Goal: Task Accomplishment & Management: Complete application form

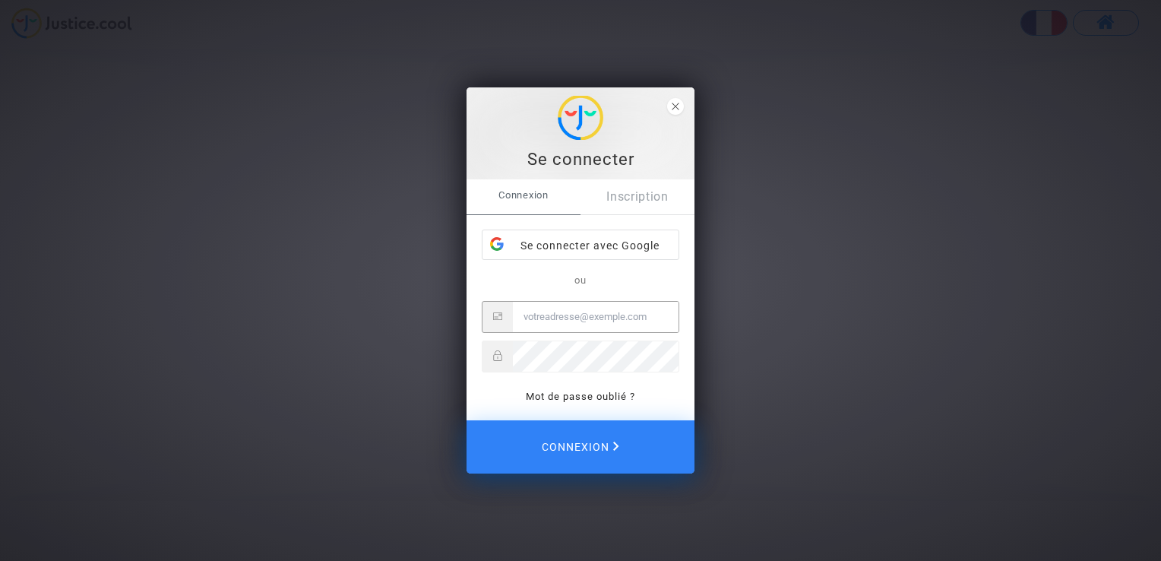
click at [541, 315] on input "Email" at bounding box center [596, 317] width 166 height 30
type input "bertrand.fuss@gmail.com"
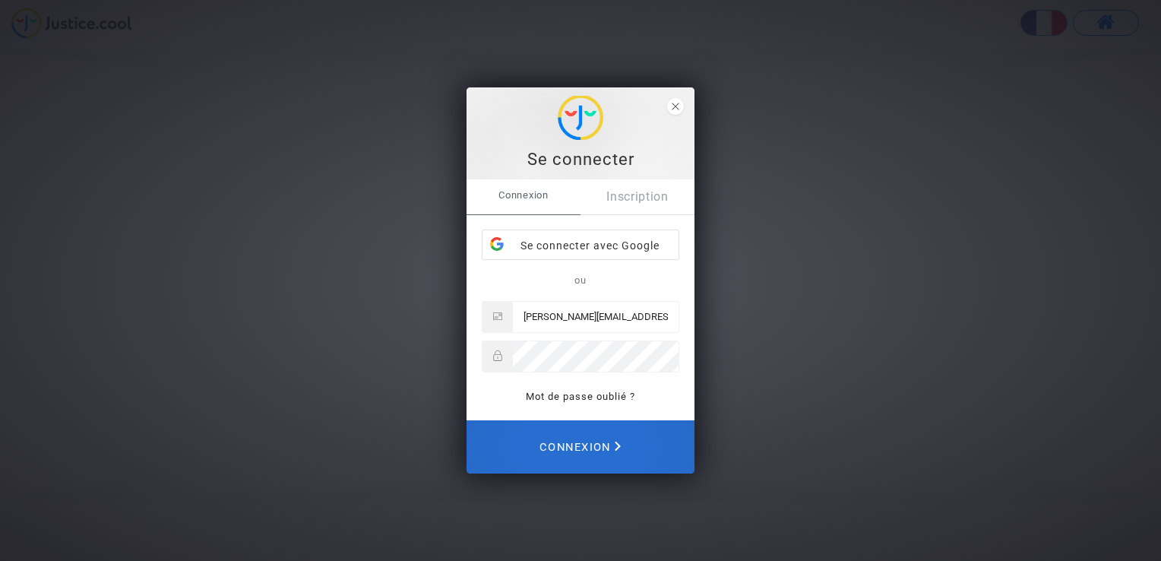
click at [589, 439] on span "Connexion" at bounding box center [579, 446] width 81 height 33
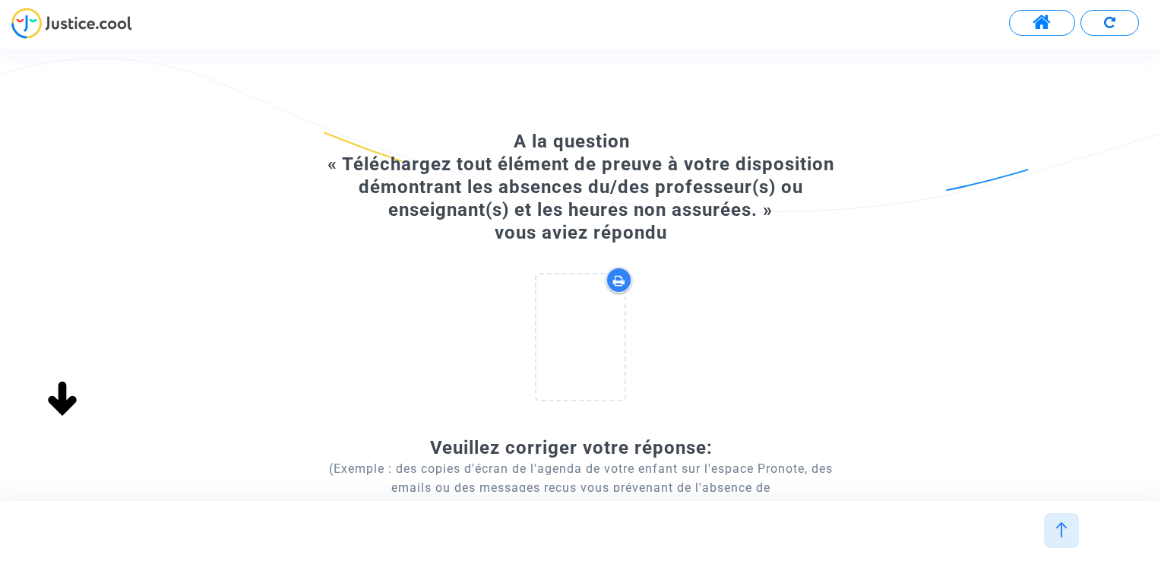
click at [580, 474] on p "(Exemple : des copies d'écran de l'agenda de votre enfant sur l'espace Pronote,…" at bounding box center [580, 487] width 523 height 57
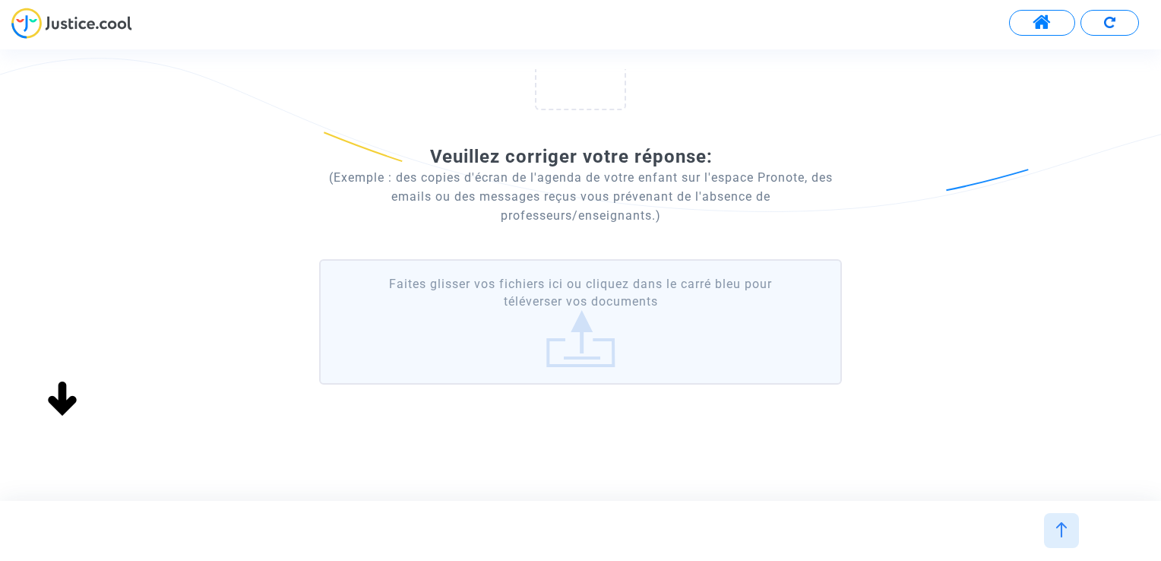
click at [612, 356] on label "Faites glisser vos fichiers ici ou cliquez dans le carré bleu pour téléverser v…" at bounding box center [580, 321] width 523 height 125
click at [0, 0] on input "Faites glisser vos fichiers ici ou cliquez dans le carré bleu pour téléverser v…" at bounding box center [0, 0] width 0 height 0
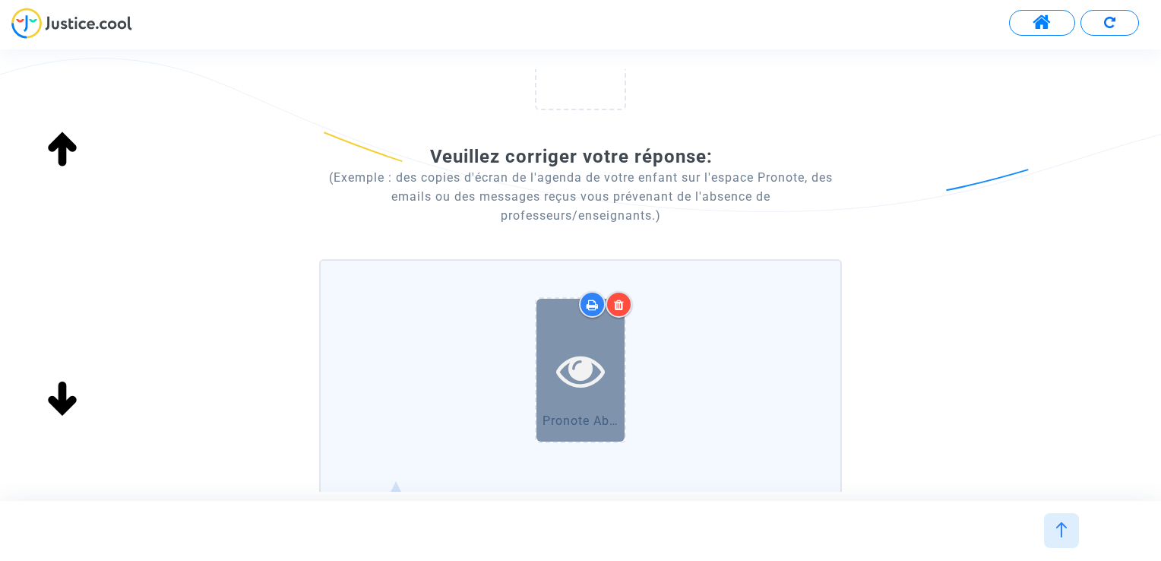
click at [580, 368] on icon at bounding box center [580, 370] width 49 height 49
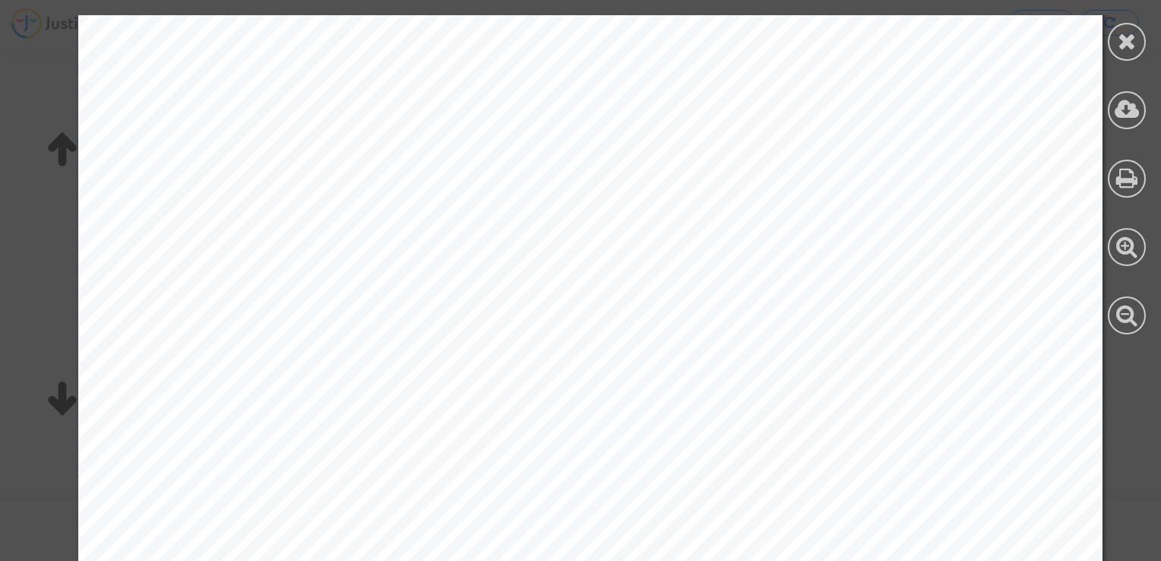
scroll to position [0, 0]
click at [1129, 36] on icon at bounding box center [1127, 41] width 19 height 23
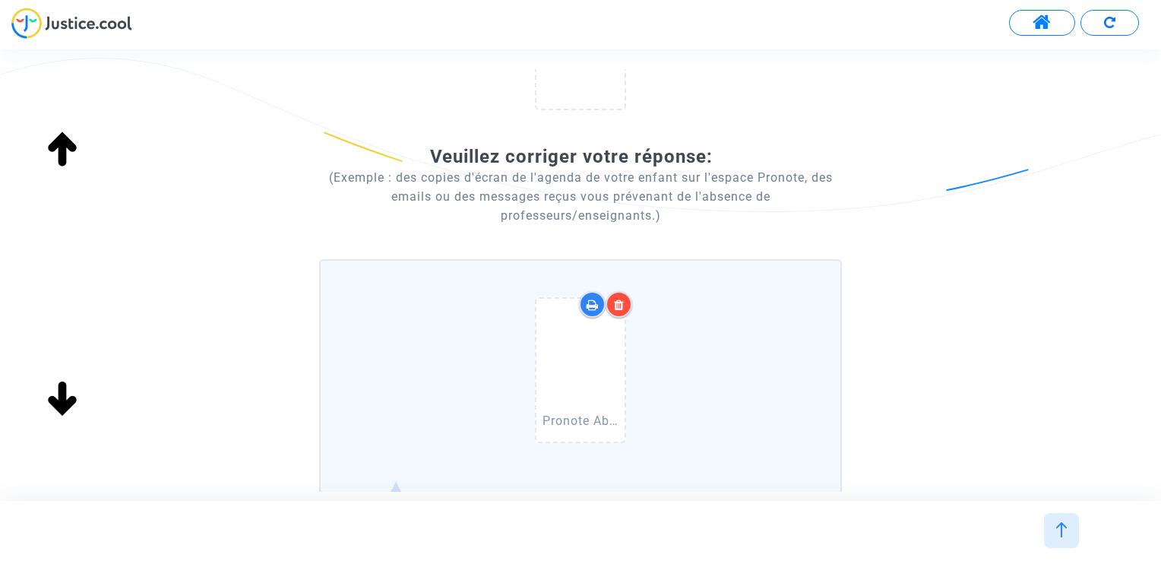
click at [616, 305] on icon at bounding box center [619, 305] width 11 height 12
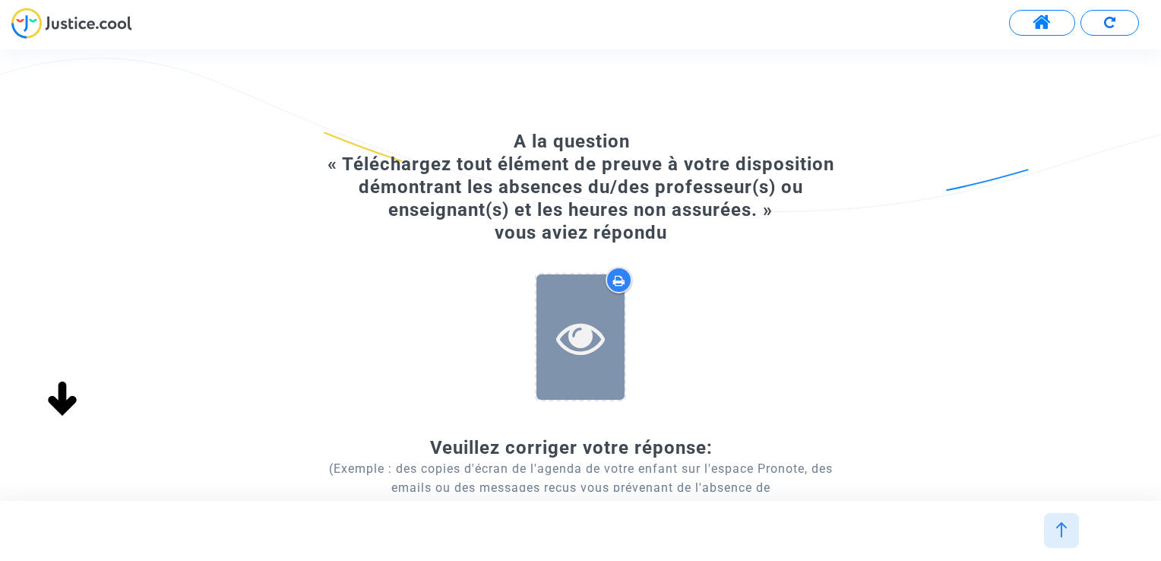
click at [571, 318] on icon at bounding box center [580, 337] width 49 height 49
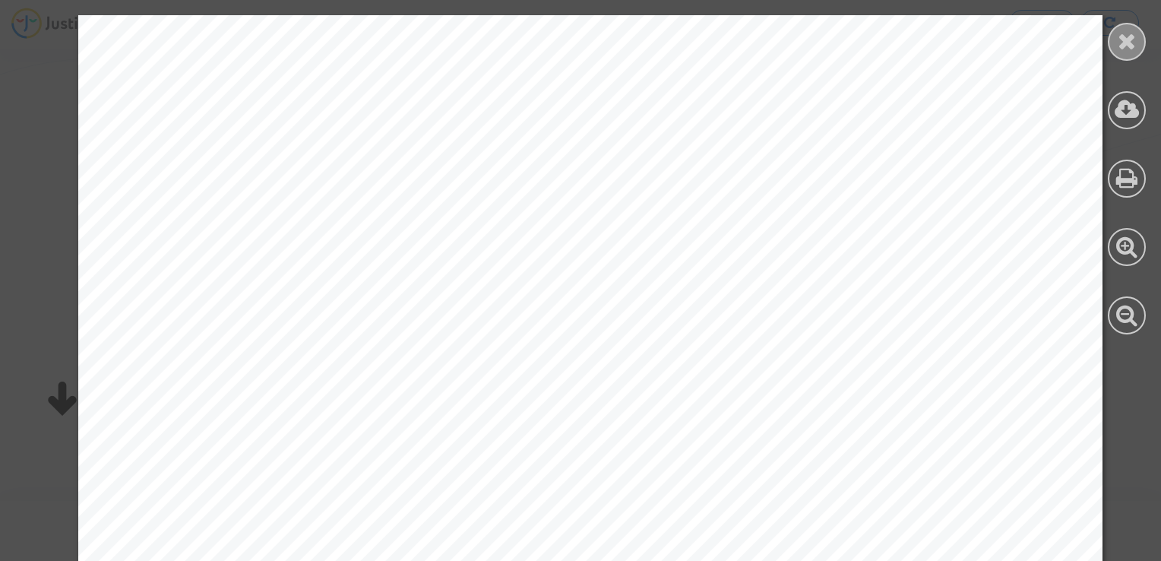
click at [1130, 38] on icon at bounding box center [1127, 41] width 19 height 23
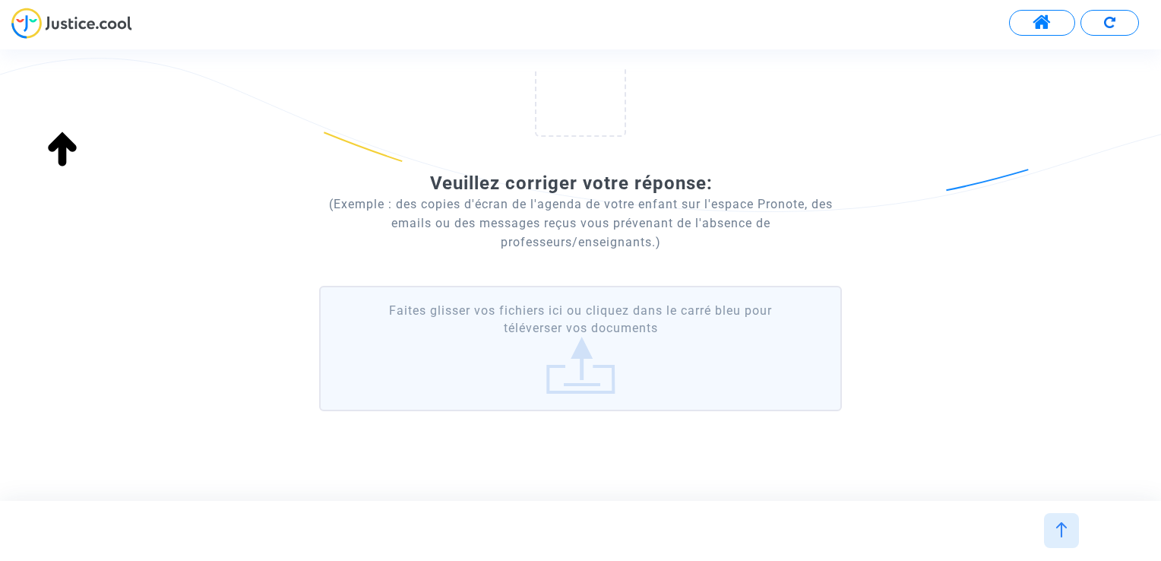
scroll to position [291, 0]
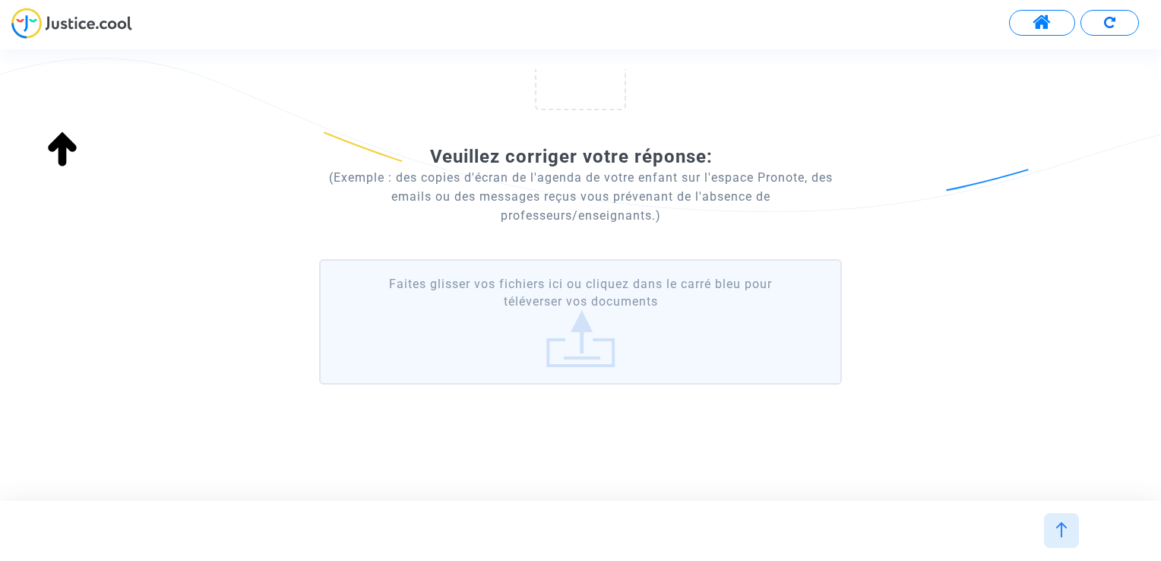
click at [580, 353] on label "Faites glisser vos fichiers ici ou cliquez dans le carré bleu pour téléverser v…" at bounding box center [580, 321] width 523 height 125
click at [0, 0] on input "Faites glisser vos fichiers ici ou cliquez dans le carré bleu pour téléverser v…" at bounding box center [0, 0] width 0 height 0
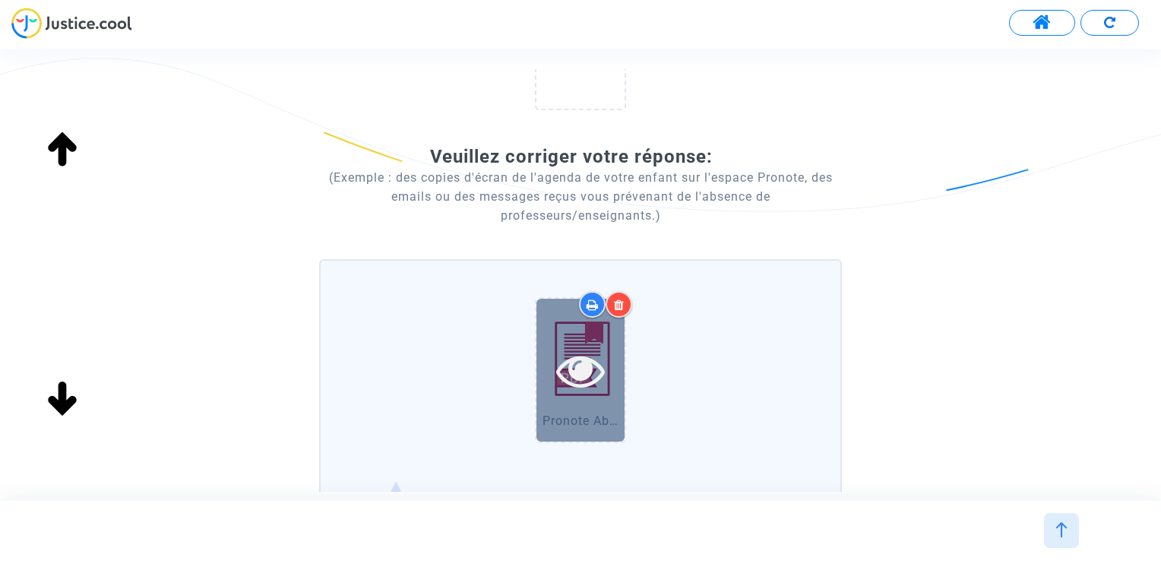
click at [577, 375] on icon at bounding box center [580, 370] width 49 height 49
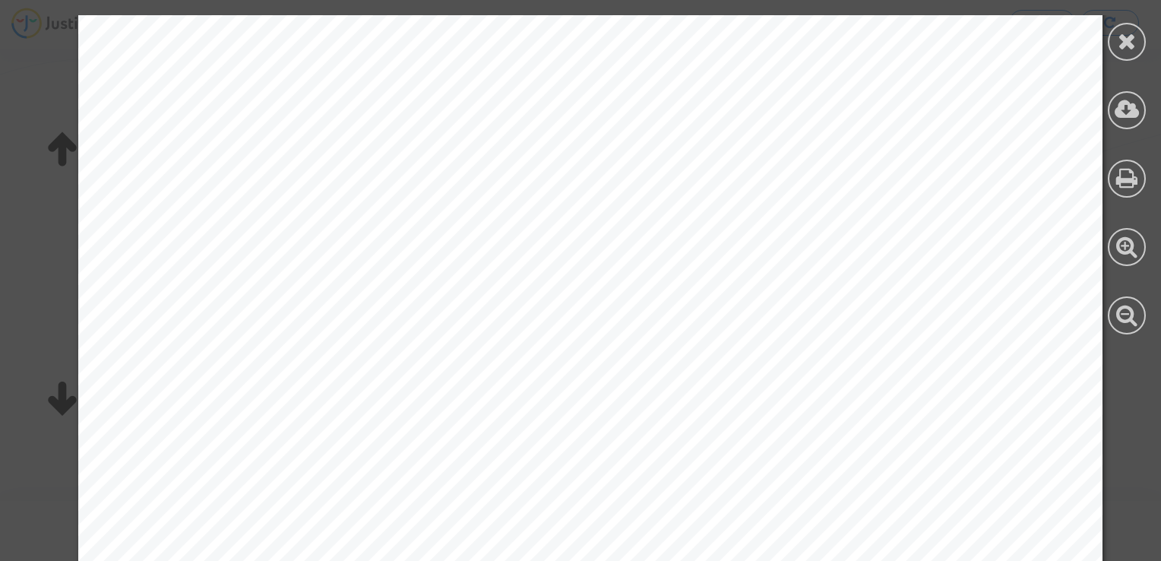
scroll to position [684, 0]
click at [1127, 40] on icon at bounding box center [1127, 41] width 19 height 23
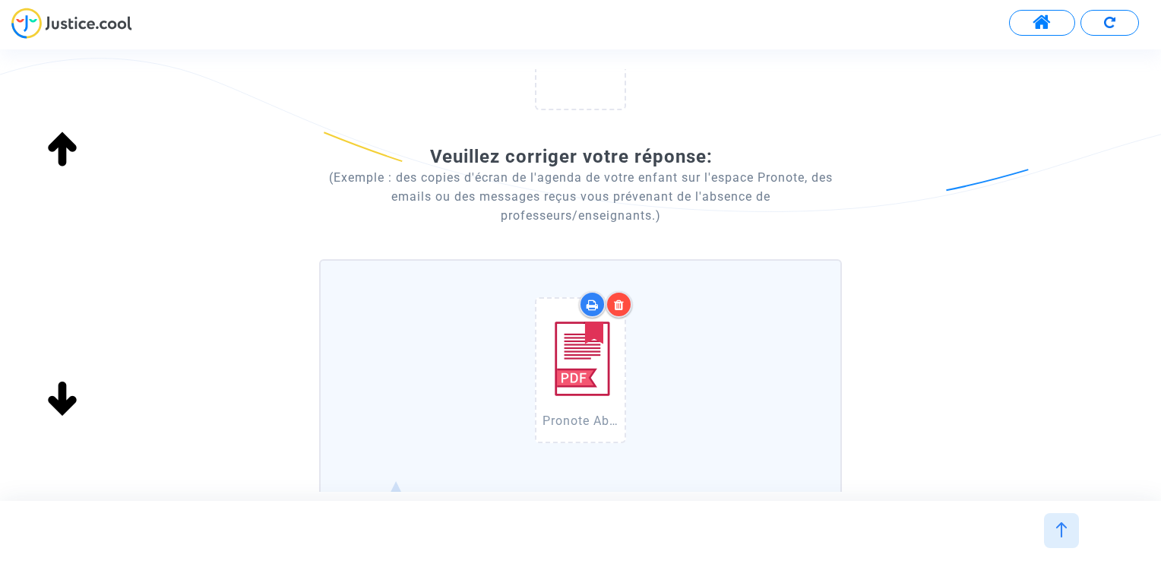
click at [618, 295] on div at bounding box center [619, 304] width 27 height 27
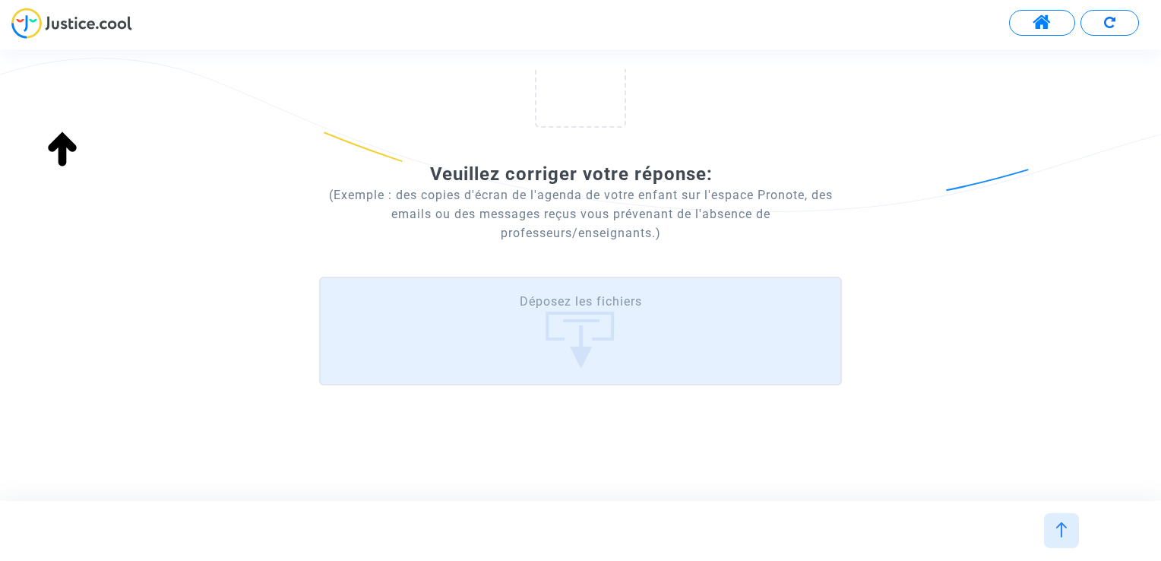
scroll to position [291, 0]
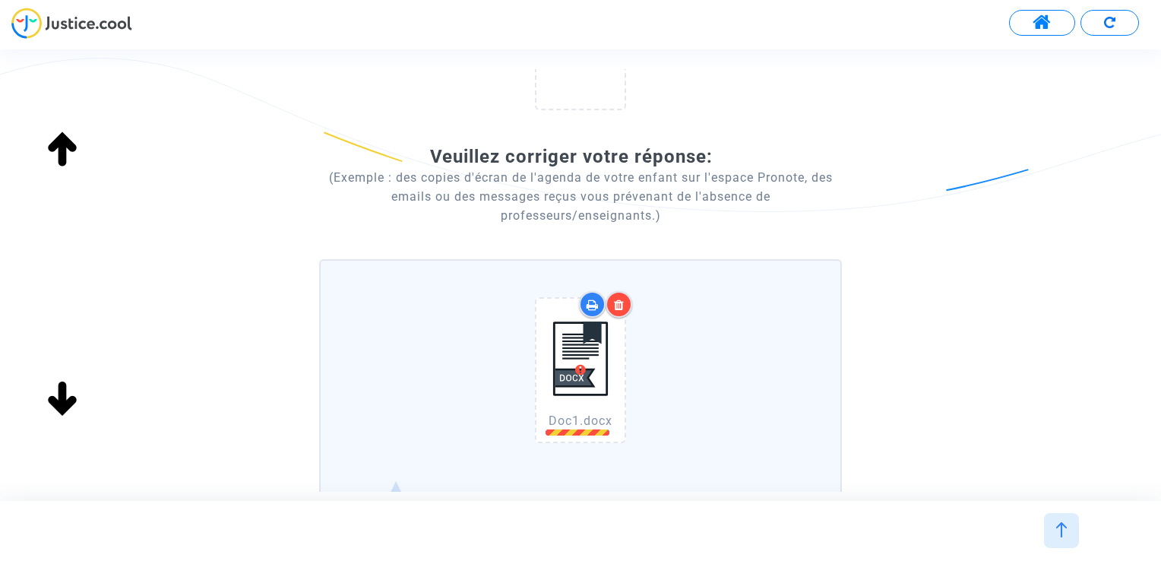
click at [568, 343] on img at bounding box center [580, 358] width 76 height 107
click at [564, 424] on span "Doc1.docx" at bounding box center [581, 420] width 64 height 14
click at [622, 302] on icon at bounding box center [619, 305] width 11 height 12
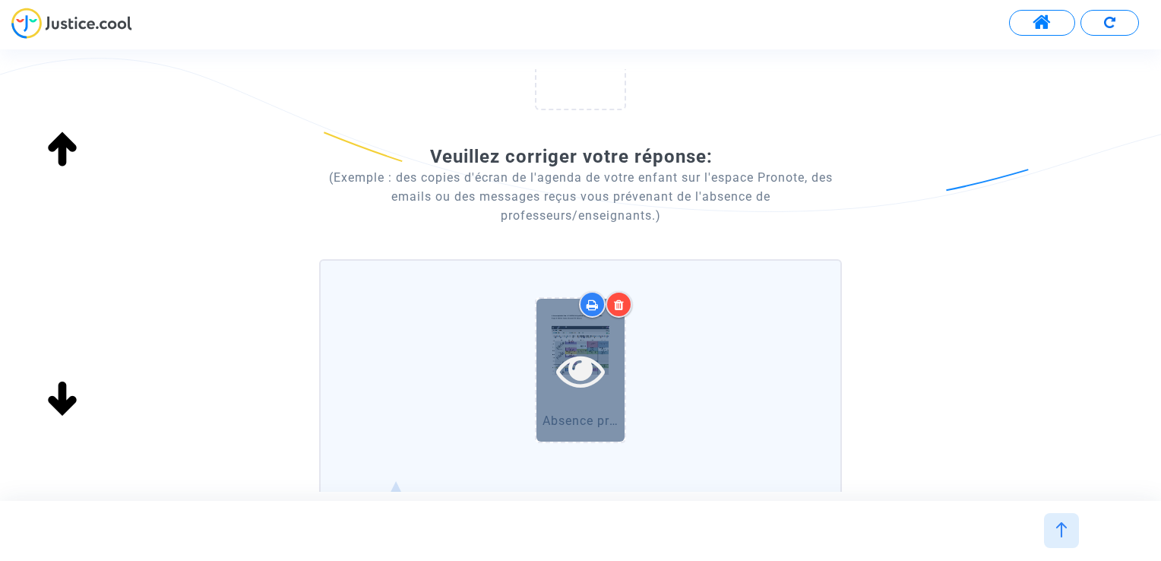
click at [580, 372] on icon at bounding box center [580, 370] width 49 height 49
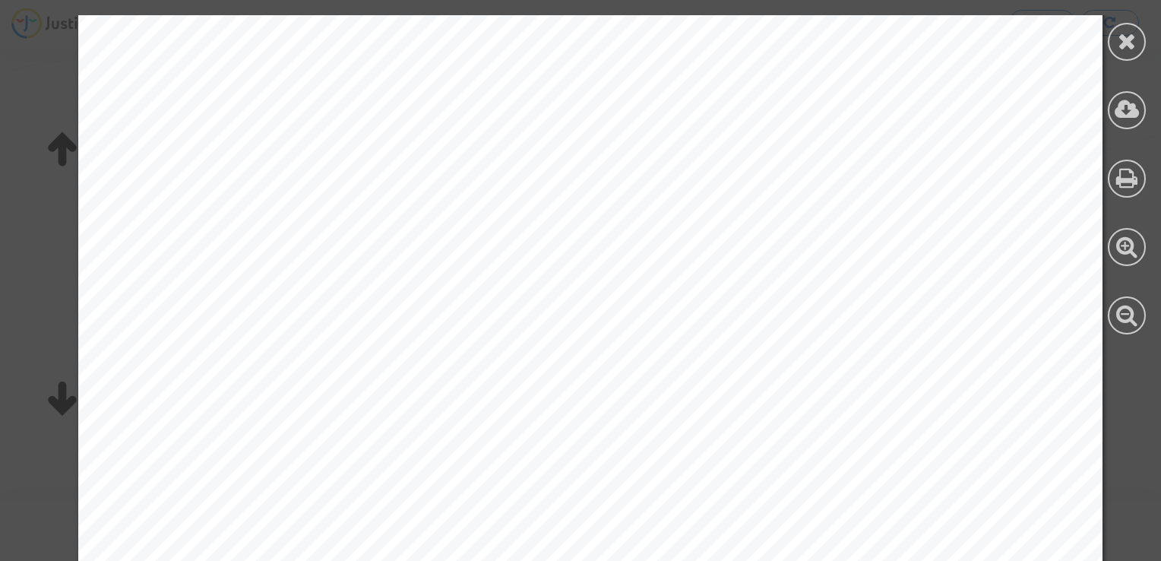
scroll to position [0, 0]
click at [1130, 46] on icon at bounding box center [1127, 41] width 19 height 23
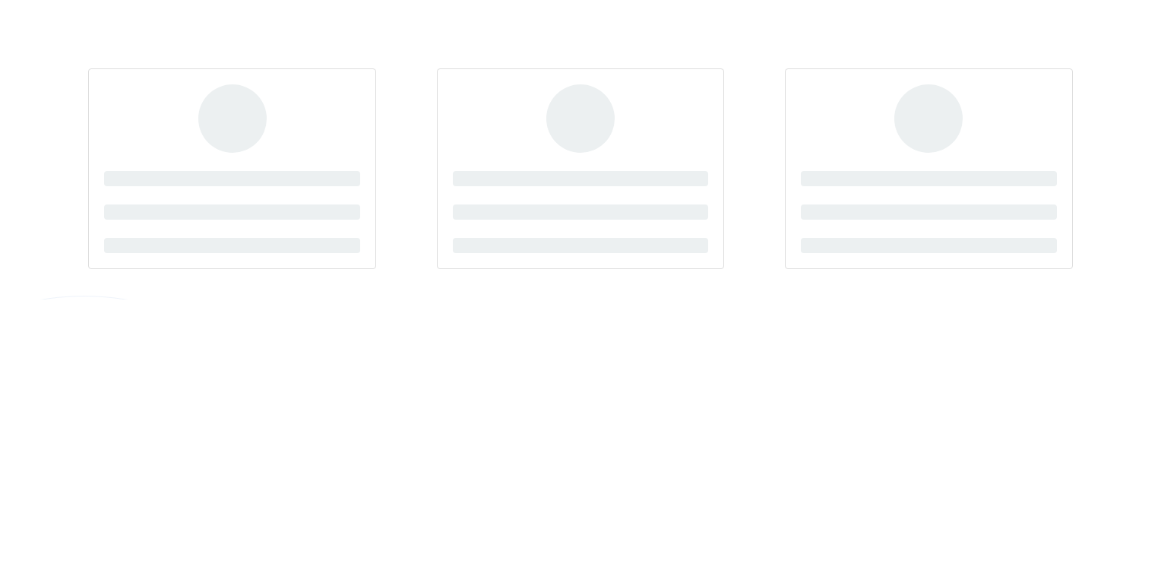
click at [435, 36] on section at bounding box center [580, 149] width 1161 height 299
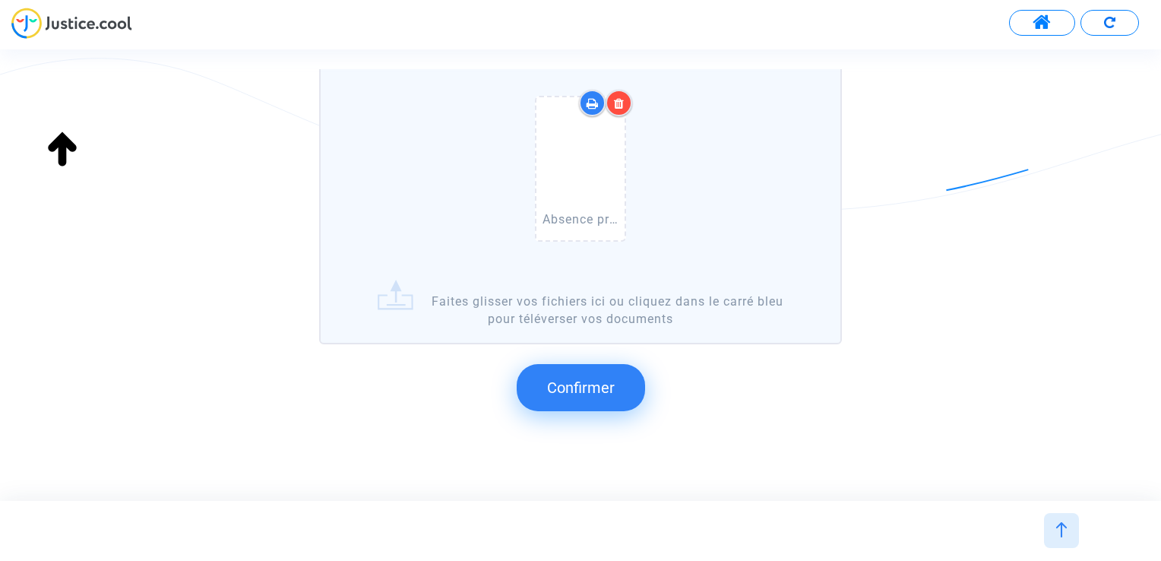
scroll to position [519, 0]
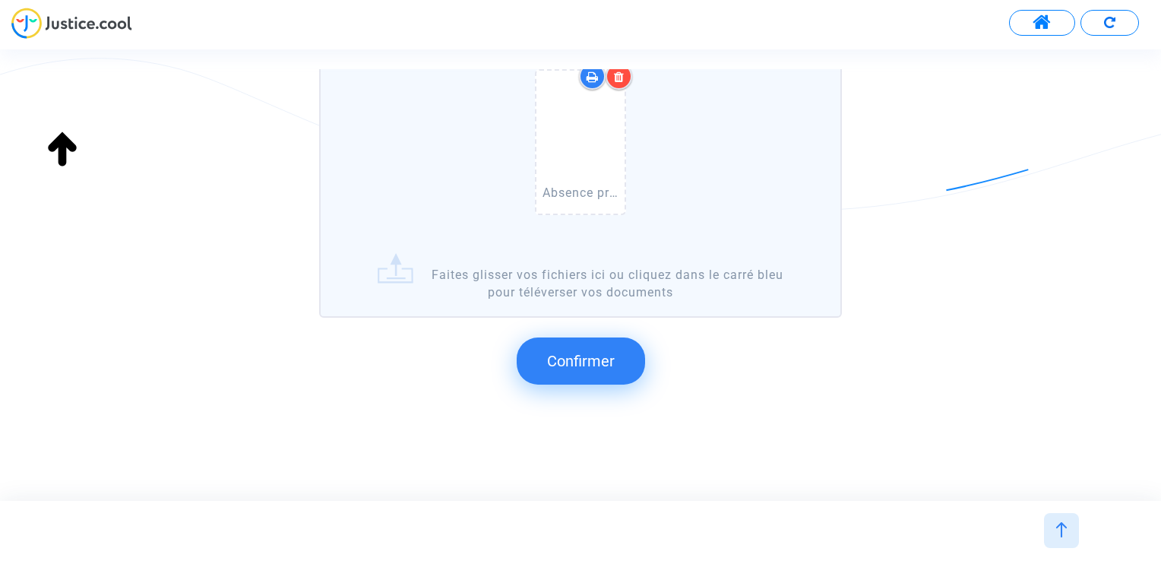
click at [570, 352] on span "Confirmer" at bounding box center [581, 361] width 68 height 18
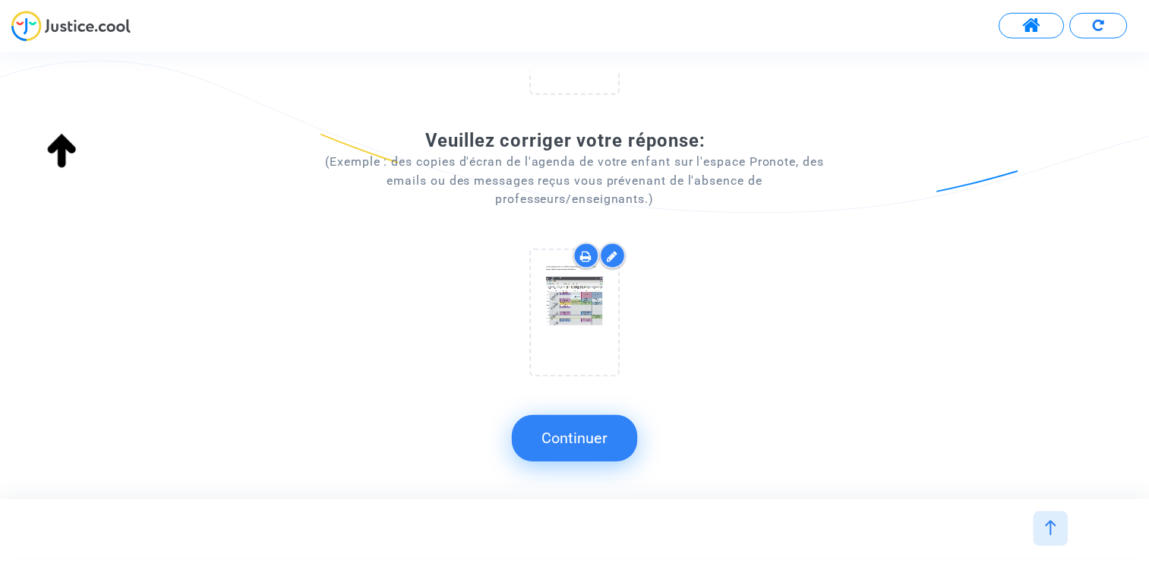
scroll to position [307, 0]
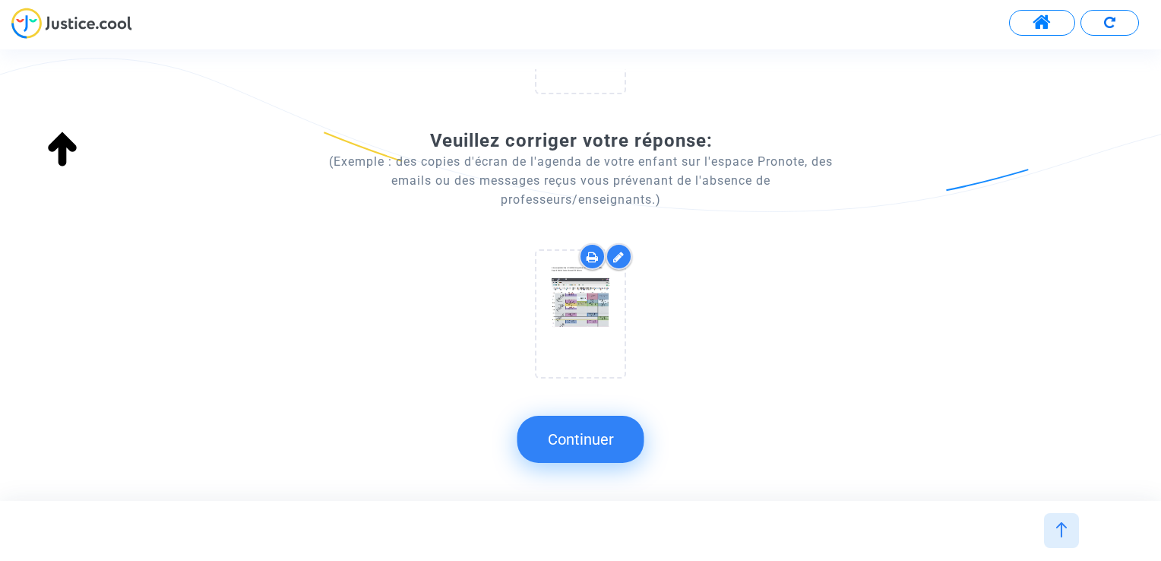
click at [604, 443] on button "Continuer" at bounding box center [580, 439] width 127 height 47
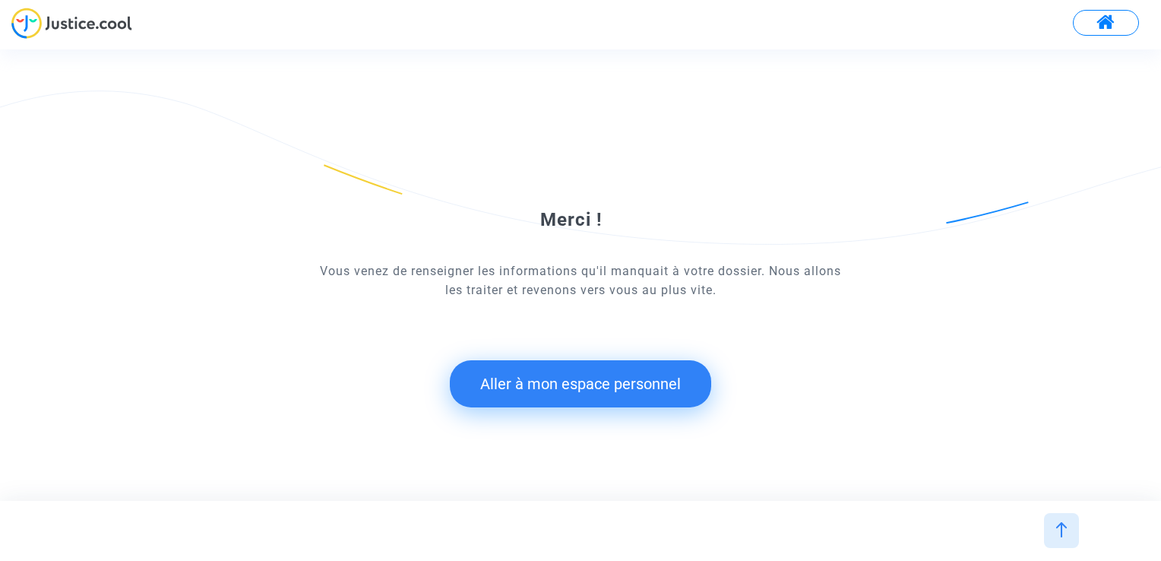
click at [580, 381] on button "Aller à mon espace personnel" at bounding box center [580, 383] width 261 height 47
